Goal: Find contact information: Find contact information

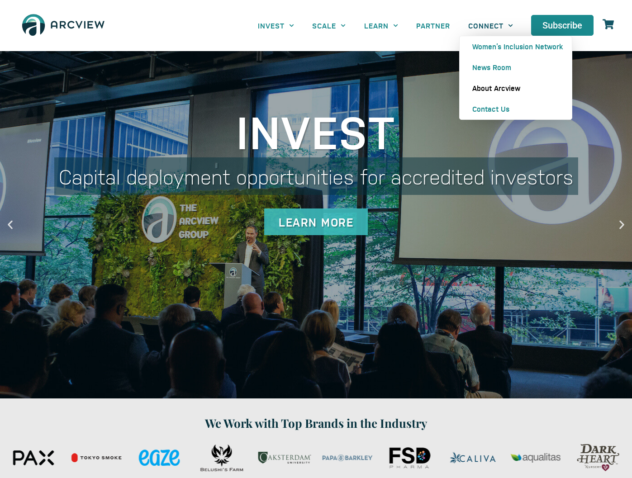
click at [485, 94] on link "About Arcview" at bounding box center [516, 88] width 112 height 21
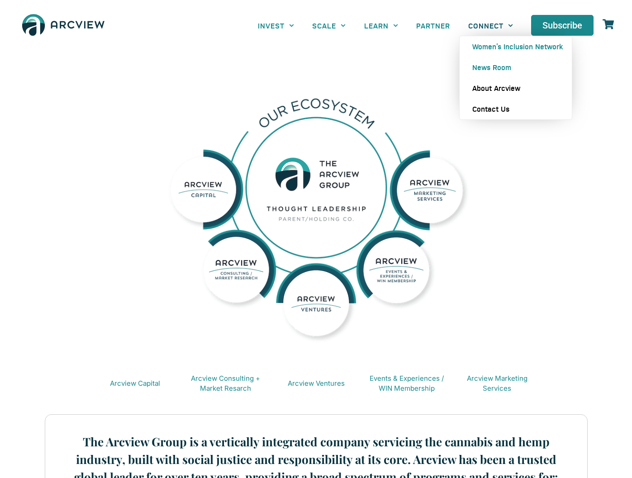
click at [493, 110] on link "Contact Us" at bounding box center [516, 109] width 112 height 21
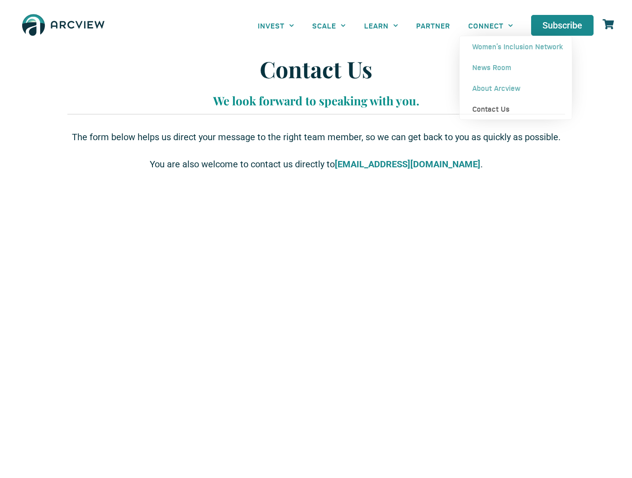
click at [66, 28] on img at bounding box center [63, 25] width 90 height 33
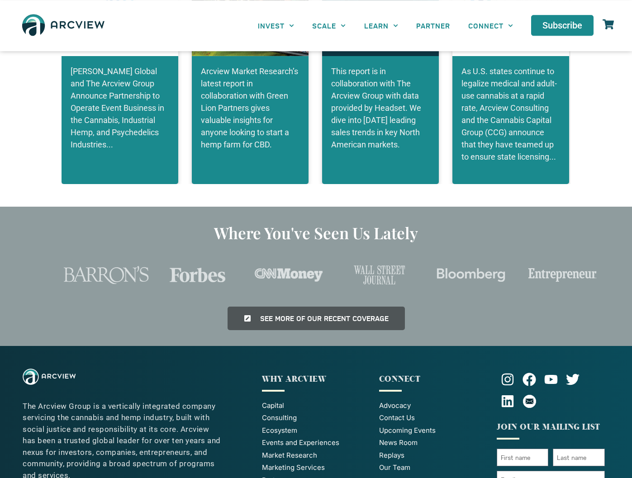
scroll to position [1961, 0]
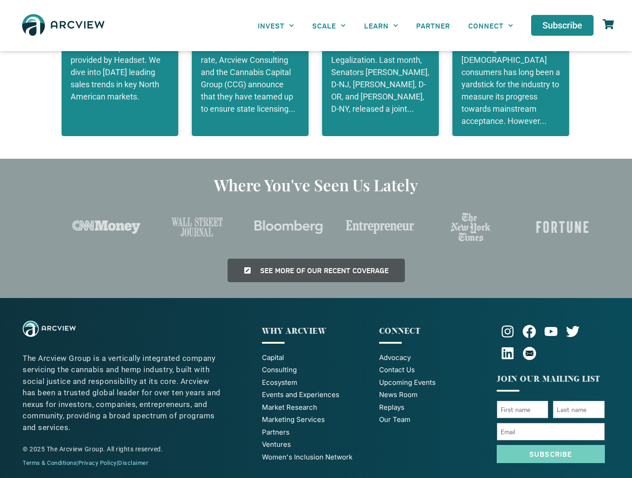
click at [397, 415] on span "Our Team" at bounding box center [394, 420] width 31 height 10
